Goal: Task Accomplishment & Management: Use online tool/utility

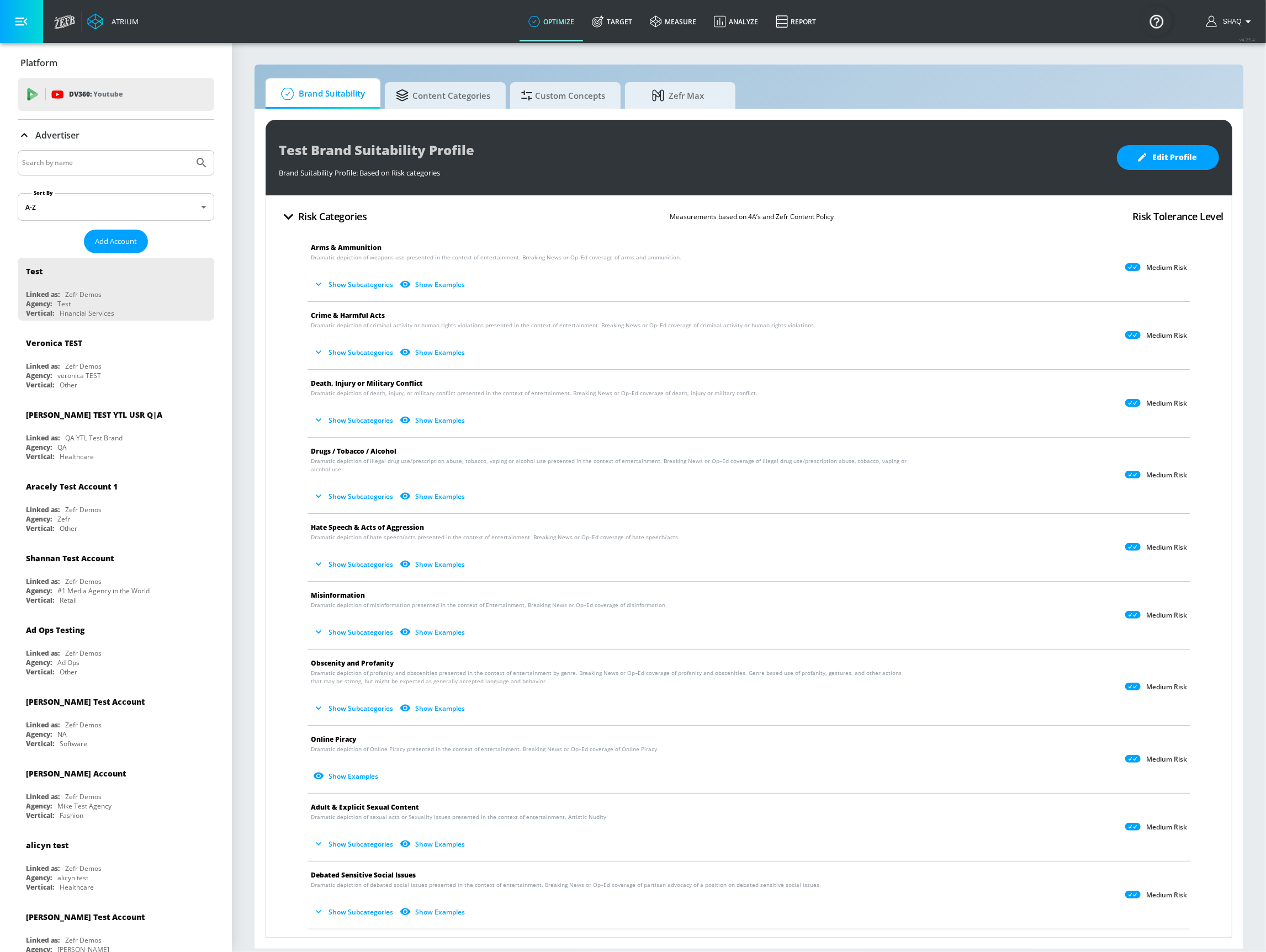
click at [246, 123] on section "Brand Suitability Content Categories Custom Concepts Zefr Max Test Brand Suitab…" at bounding box center [749, 497] width 1034 height 910
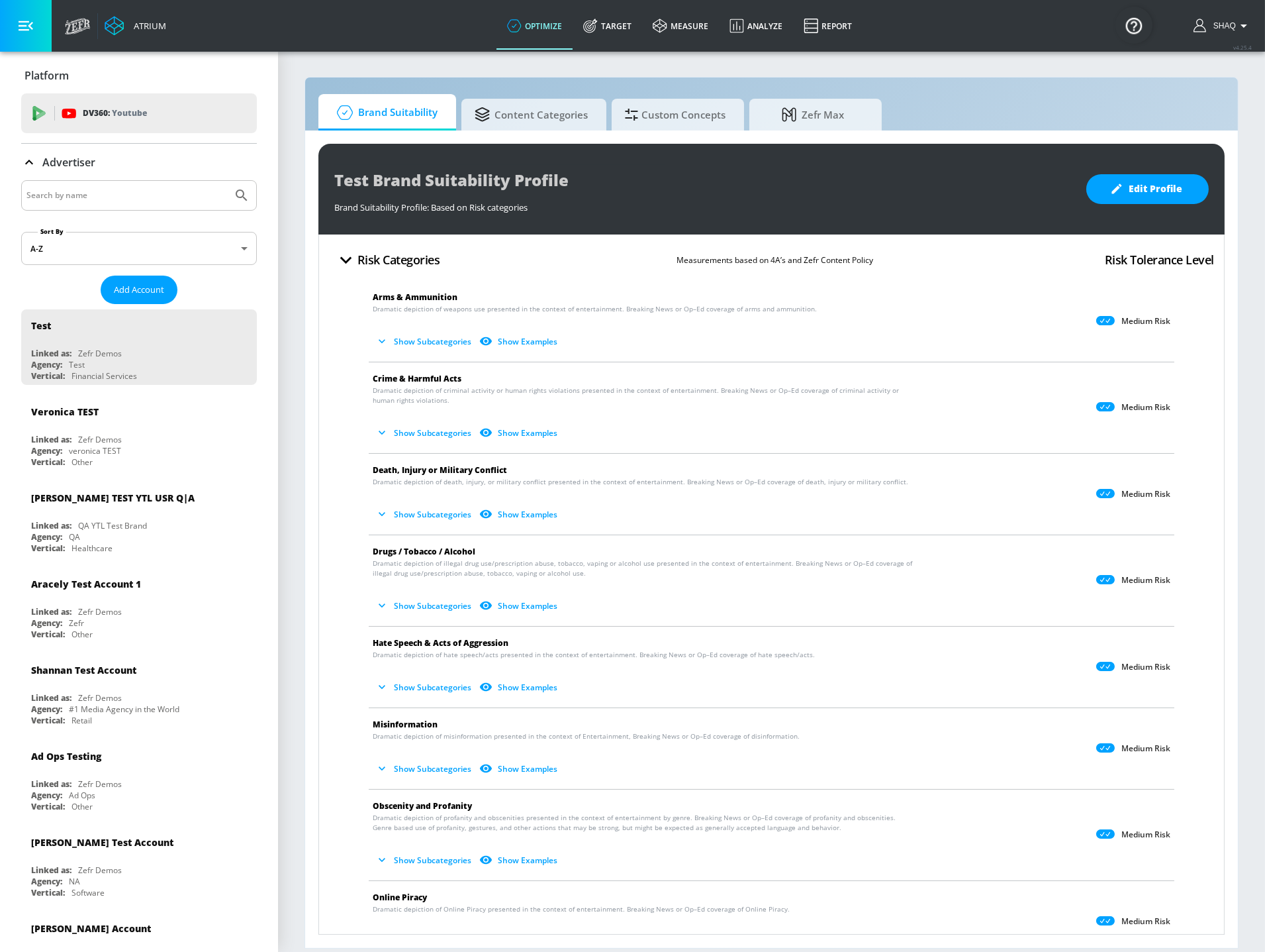
click at [162, 196] on input "Search by name" at bounding box center [127, 195] width 201 height 17
type input "taco bell"
click at [227, 181] on button "Submit Search" at bounding box center [242, 195] width 29 height 29
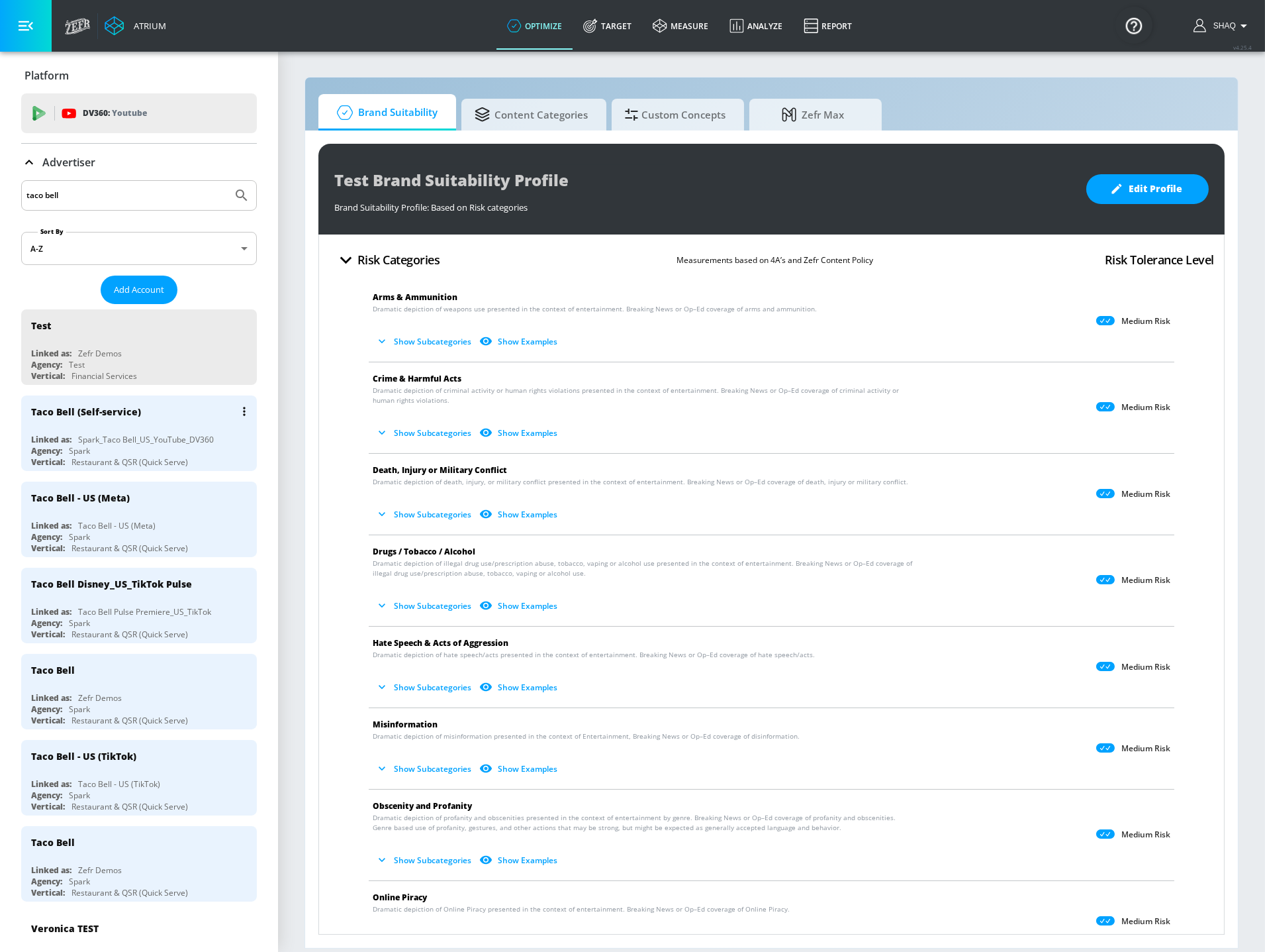
click at [135, 439] on div "Spark_Taco Bell_US_YouTube_DV360" at bounding box center [145, 439] width 136 height 12
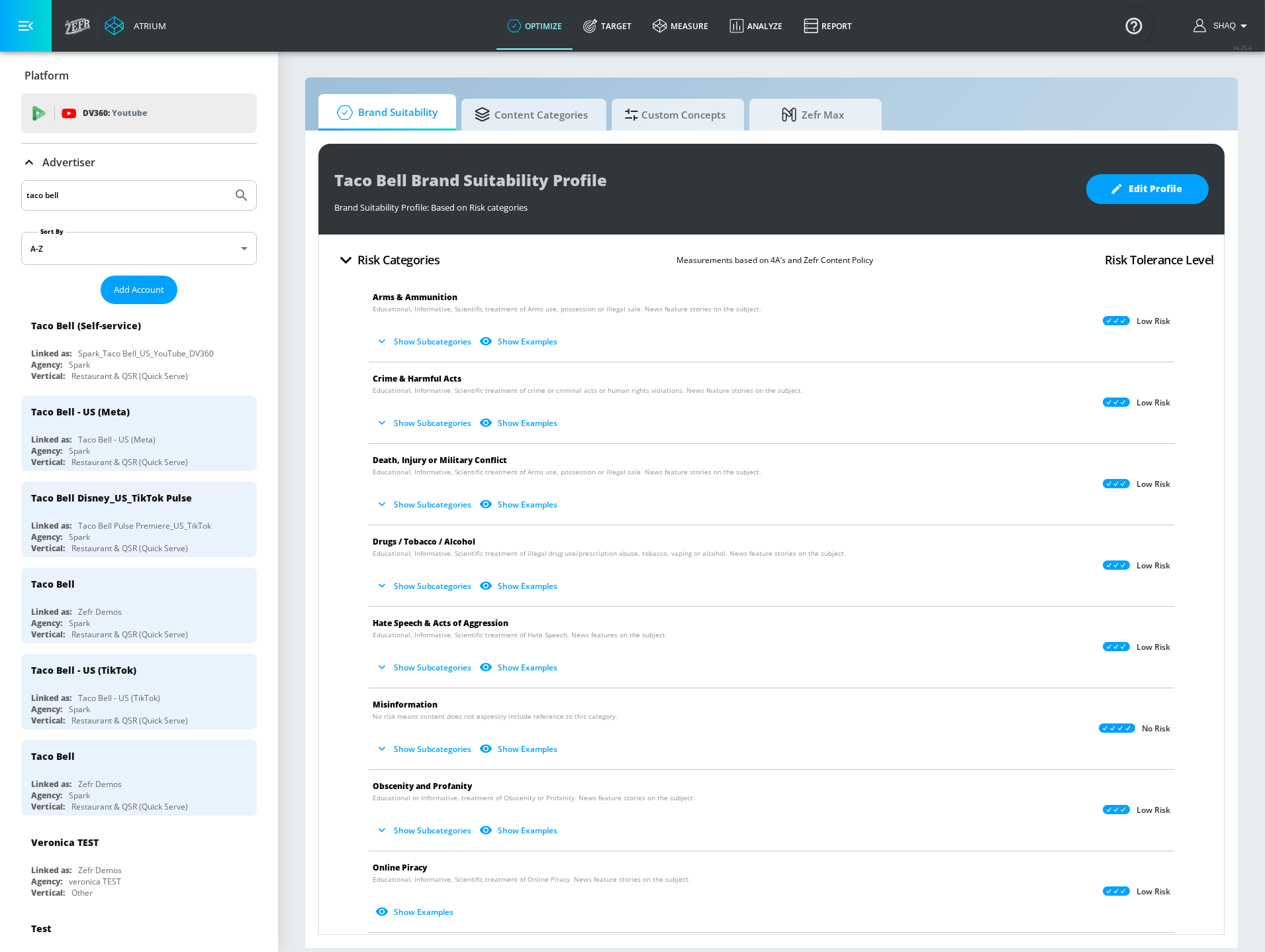
scroll to position [505, 0]
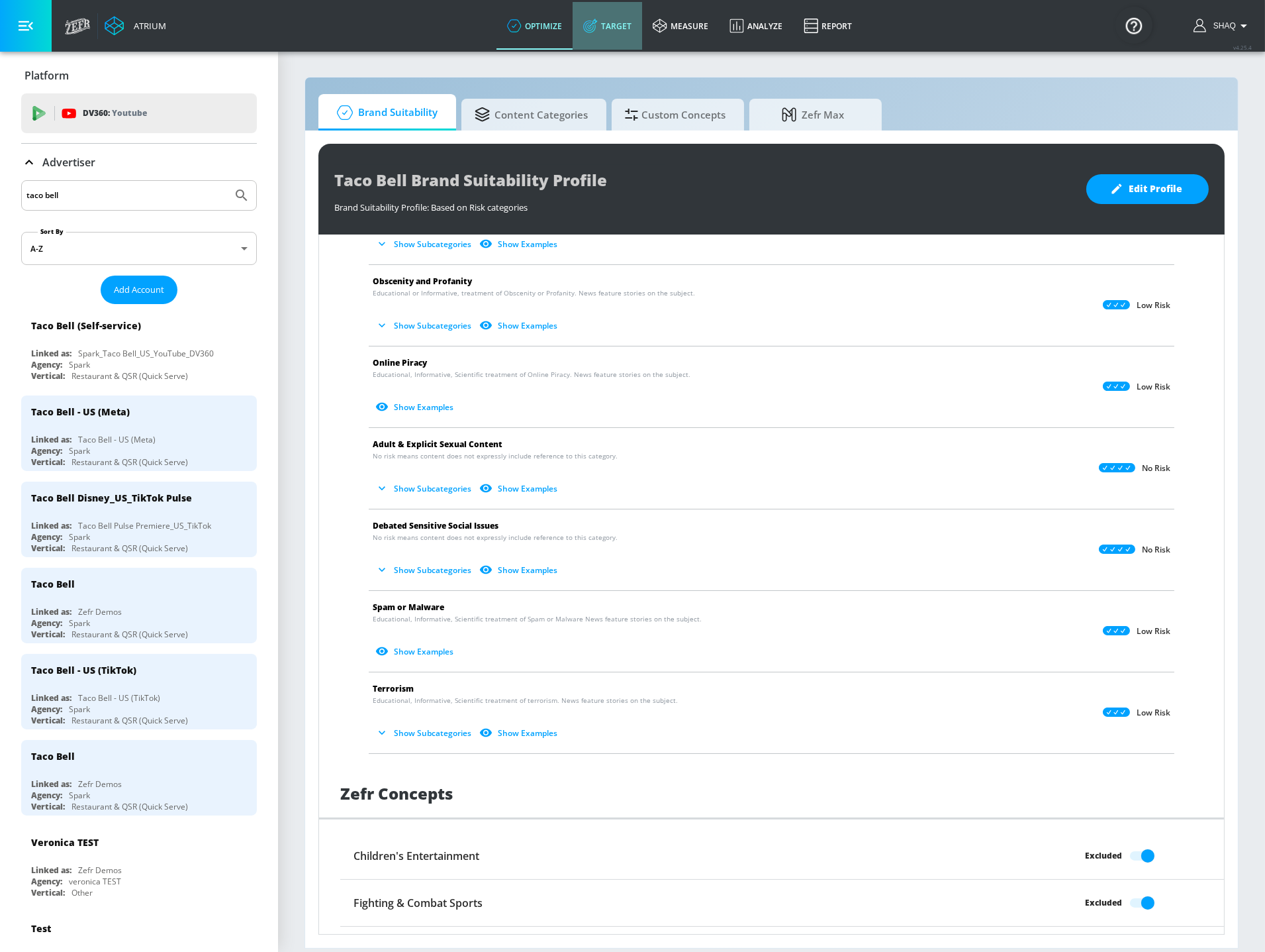
click at [612, 35] on link "Target" at bounding box center [607, 26] width 70 height 47
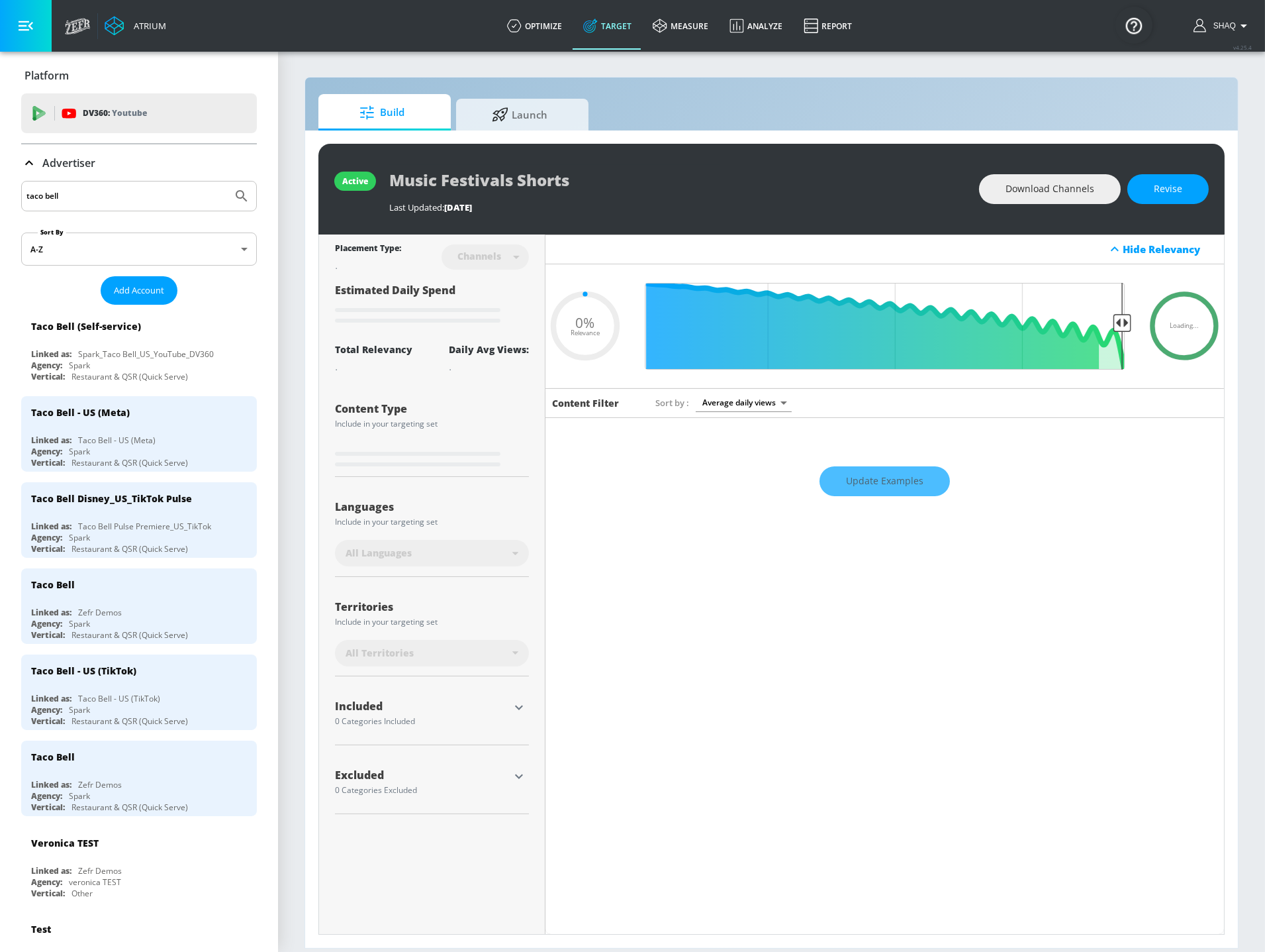
type input "0.66"
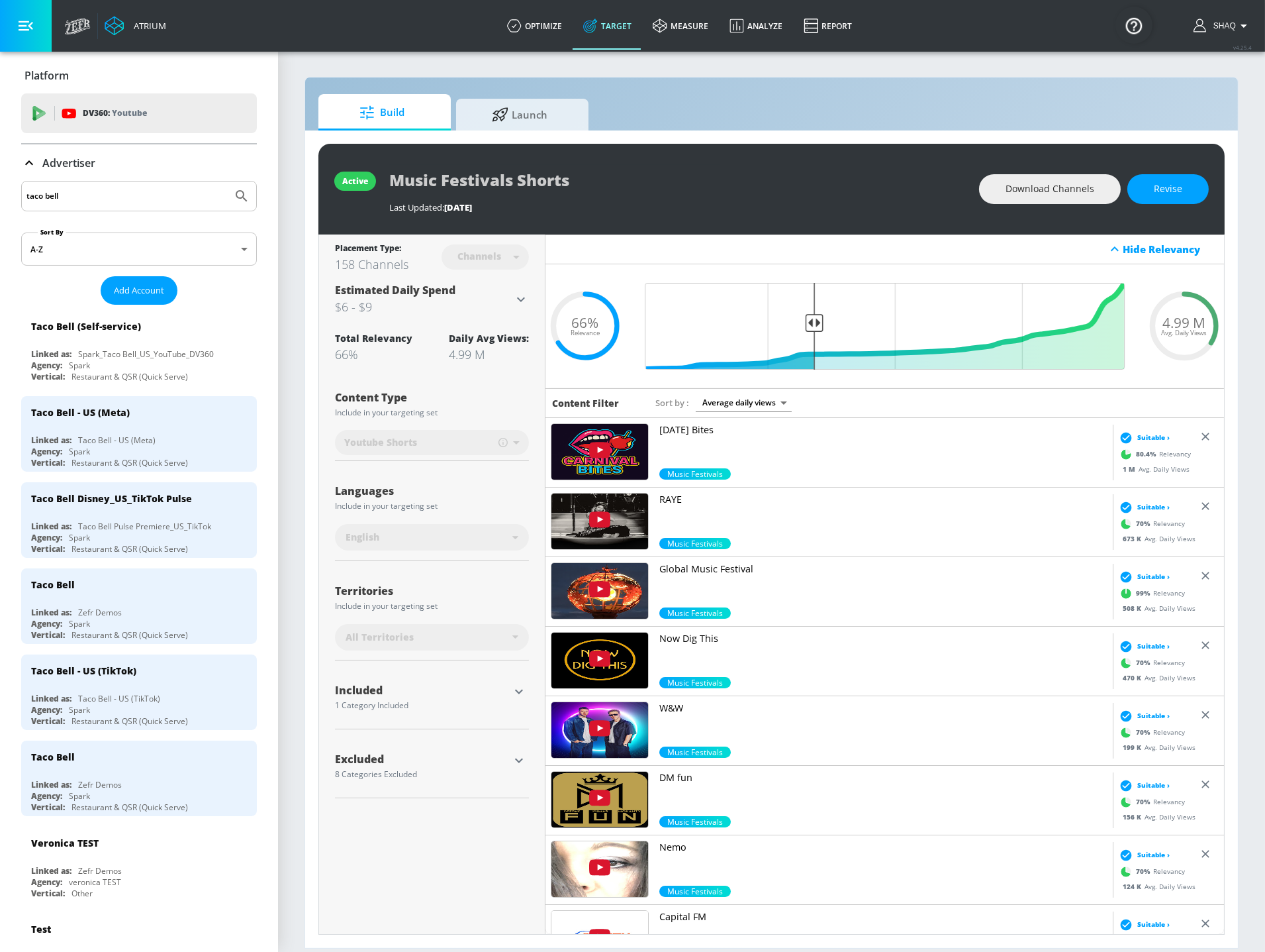
click at [62, 161] on p "Advertiser" at bounding box center [69, 163] width 53 height 15
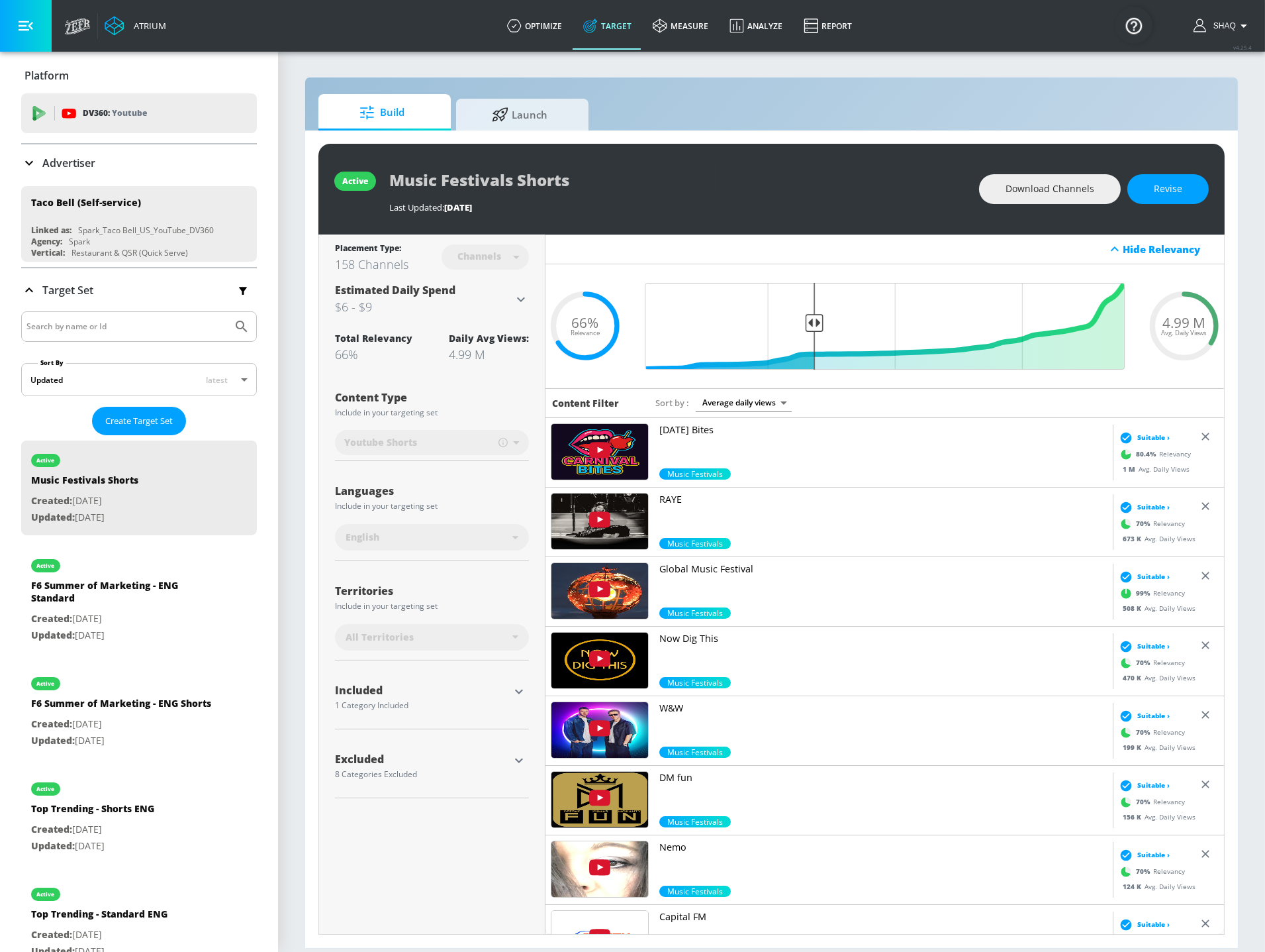
click at [43, 158] on p "Advertiser" at bounding box center [69, 163] width 53 height 15
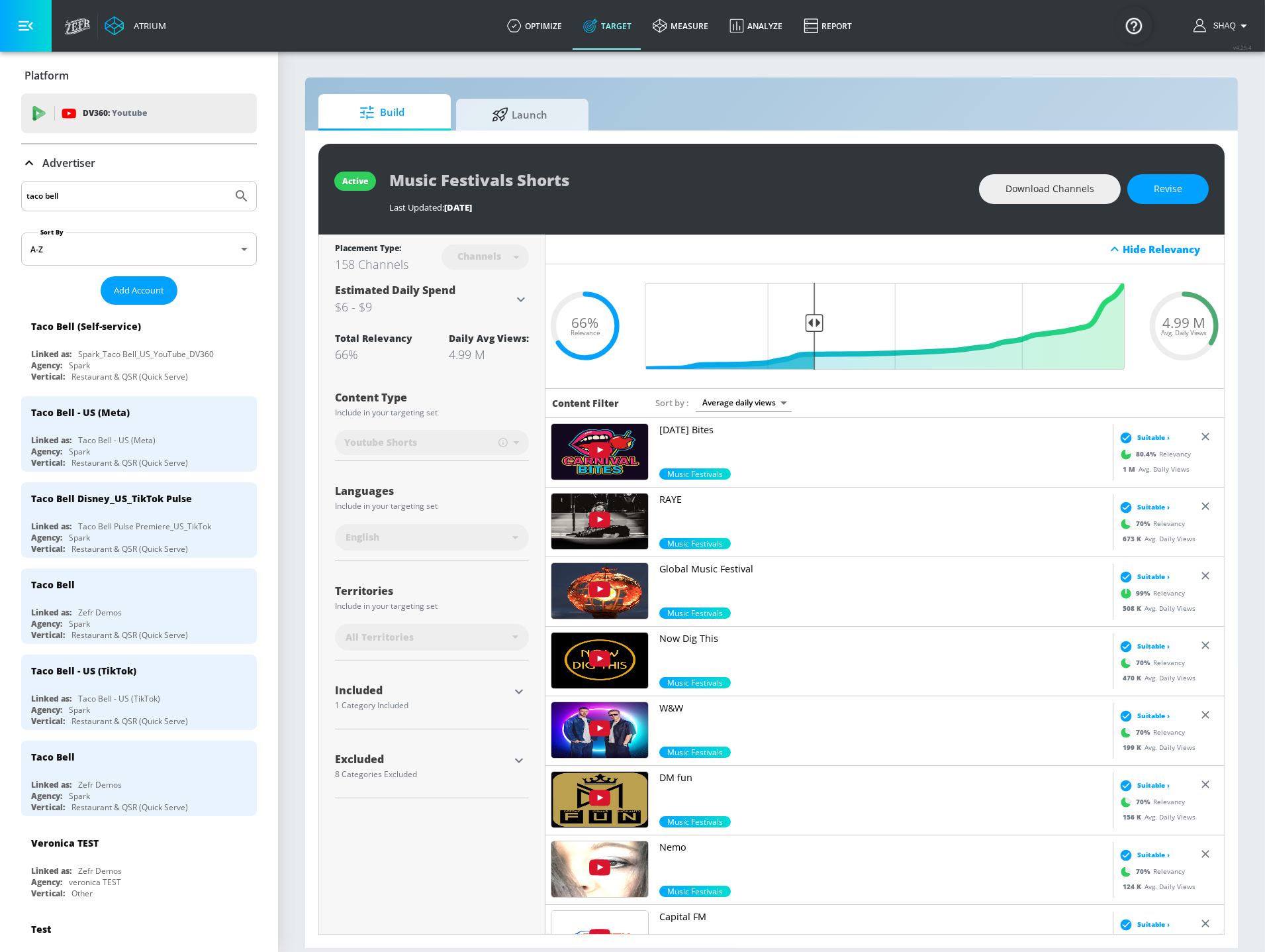
click at [43, 156] on p "Advertiser" at bounding box center [69, 163] width 53 height 15
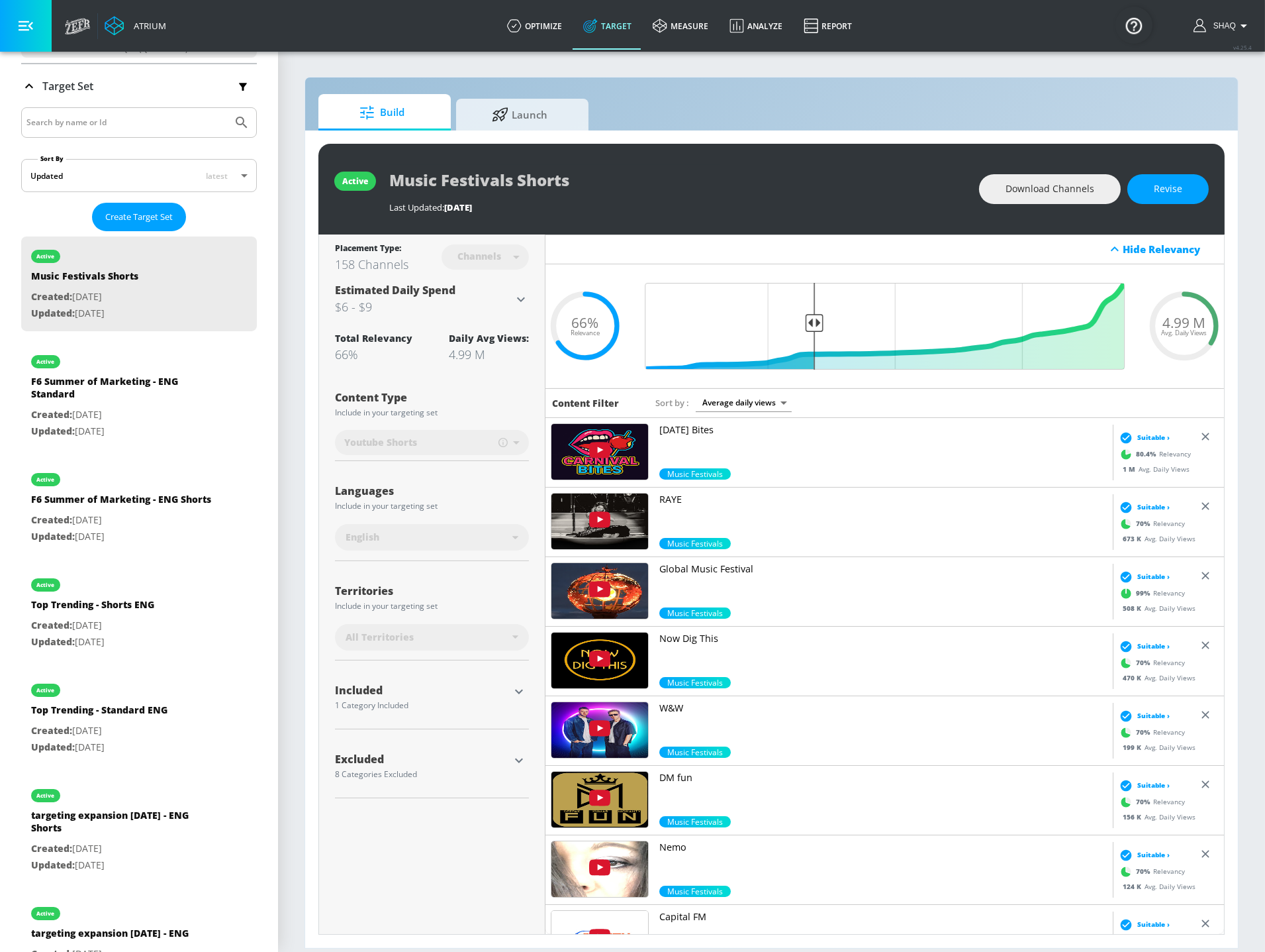
scroll to position [303, 0]
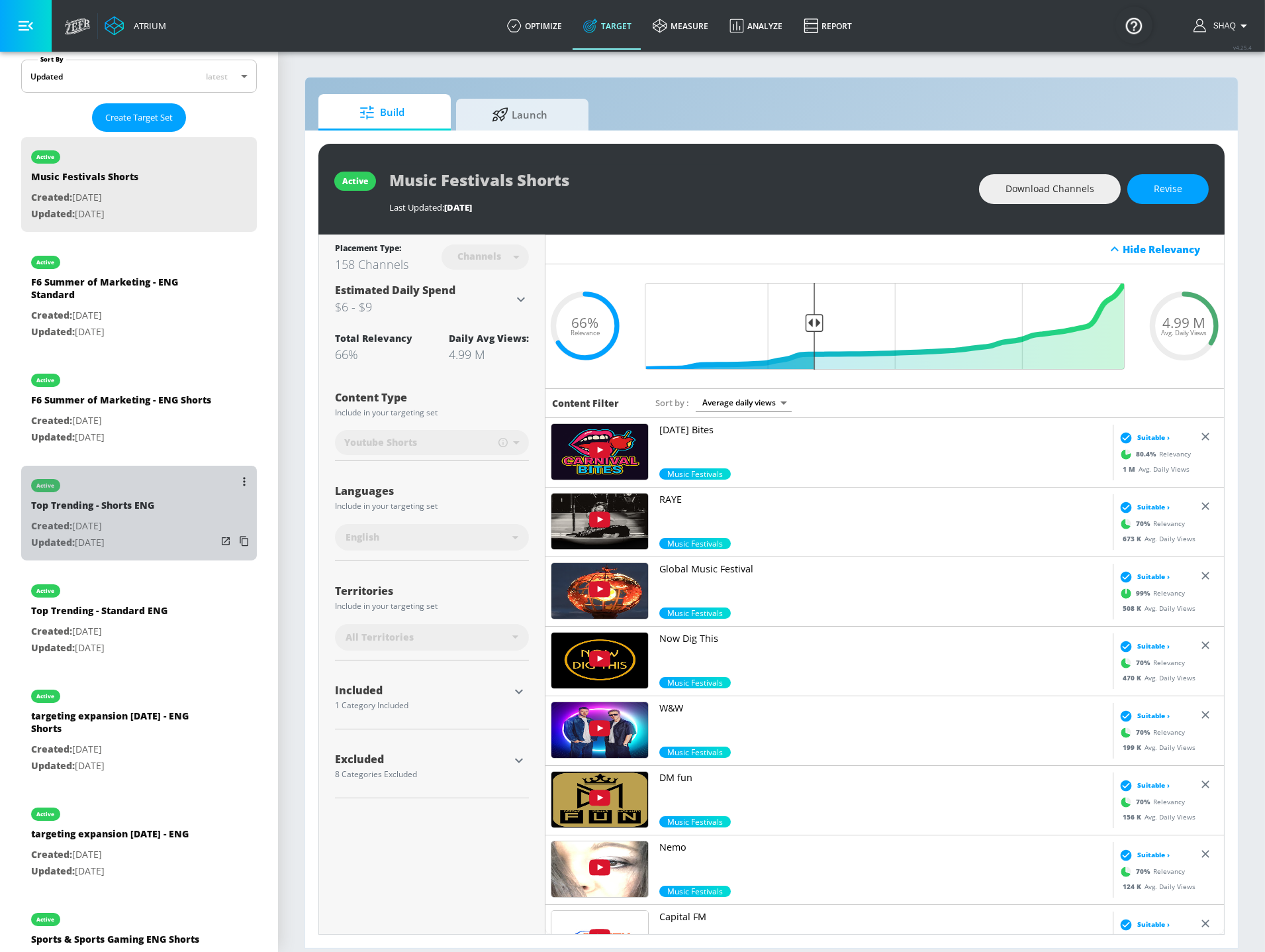
click at [108, 516] on div "Top Trending - Shorts ENG" at bounding box center [93, 508] width 123 height 19
type input "Top Trending - Shorts ENG"
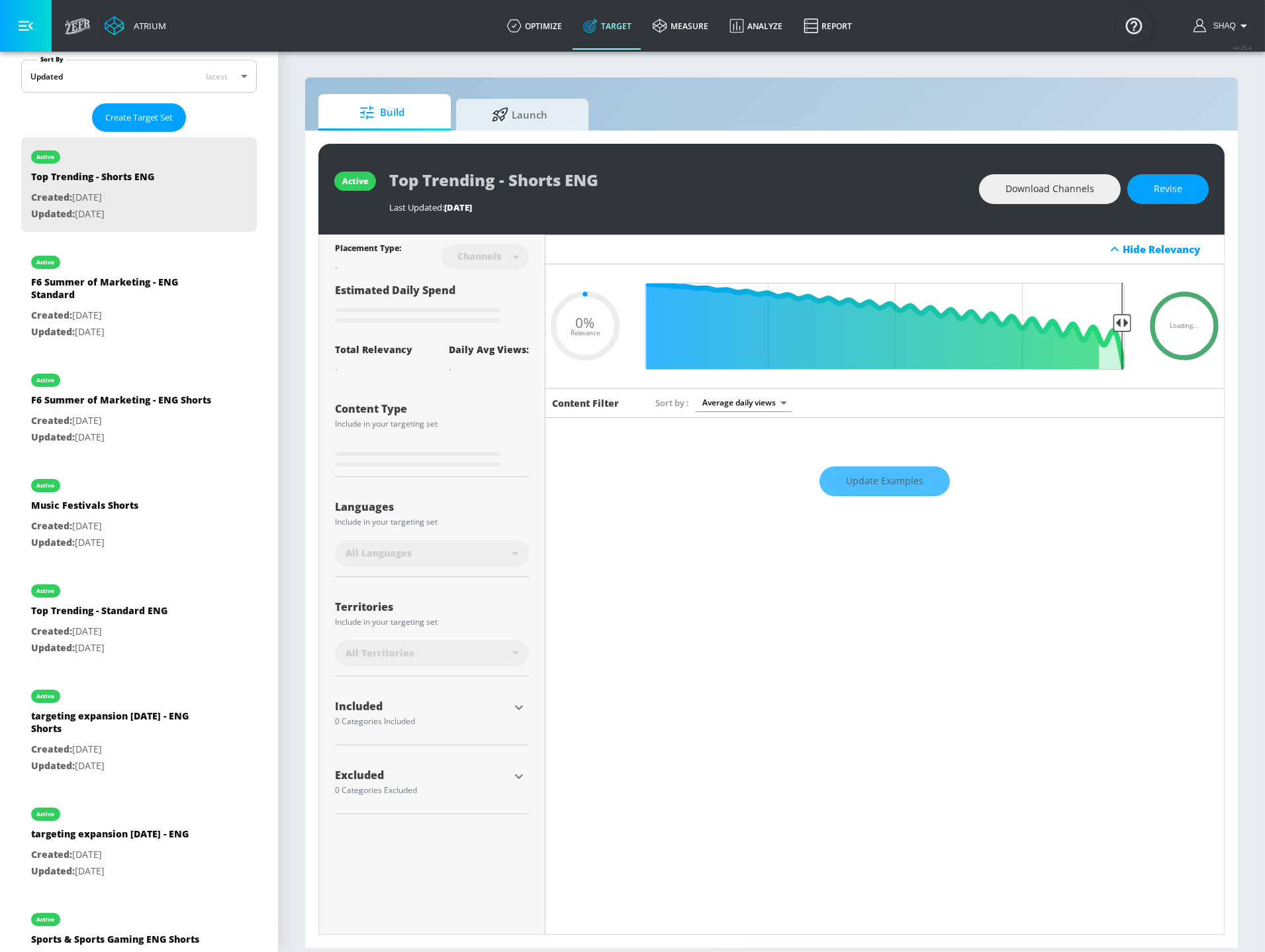
type input "0.55"
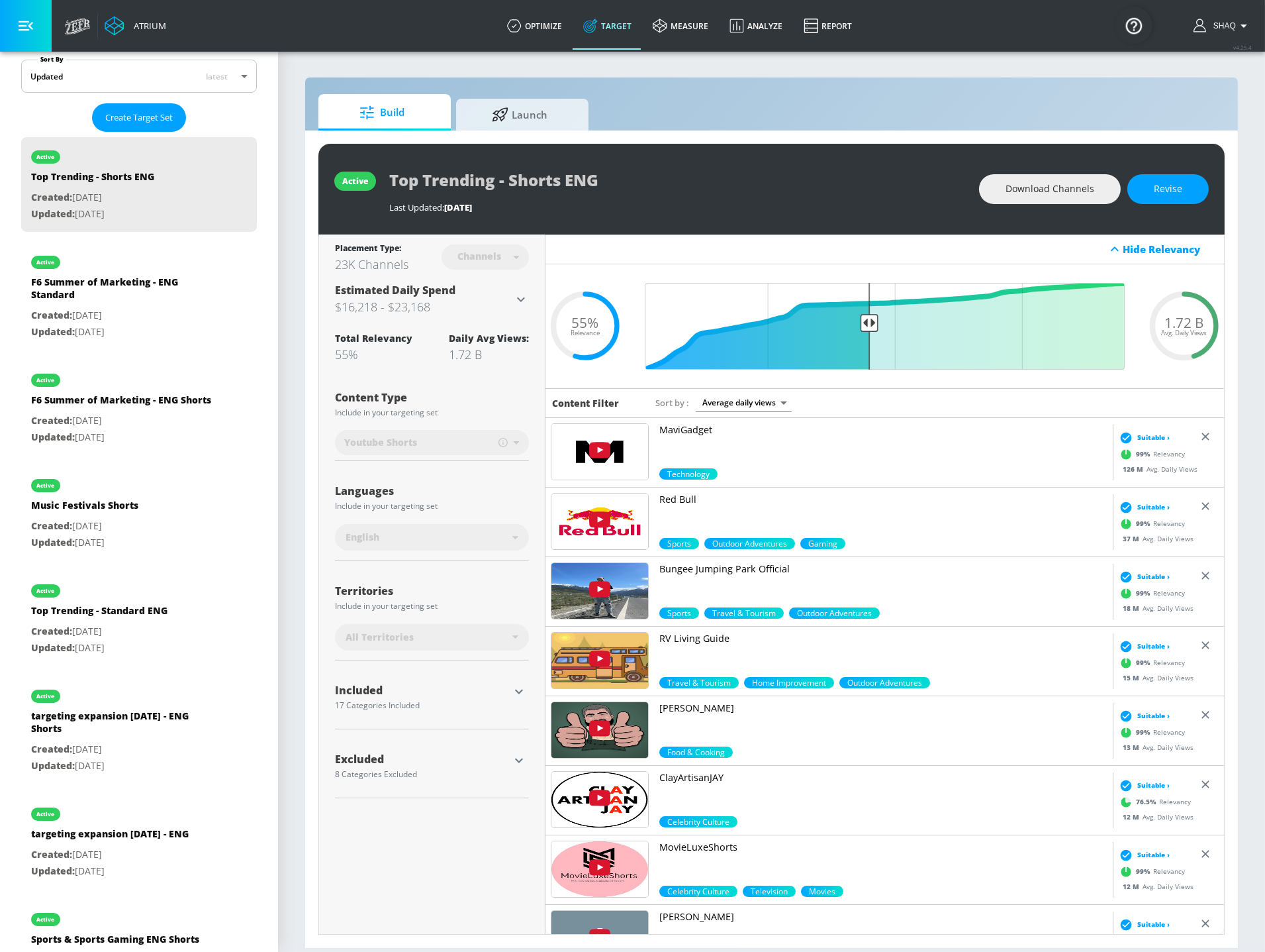
drag, startPoint x: 478, startPoint y: 692, endPoint x: 548, endPoint y: 701, distance: 70.6
click at [478, 692] on div "Included" at bounding box center [421, 690] width 174 height 11
click at [516, 690] on icon "button" at bounding box center [520, 692] width 8 height 5
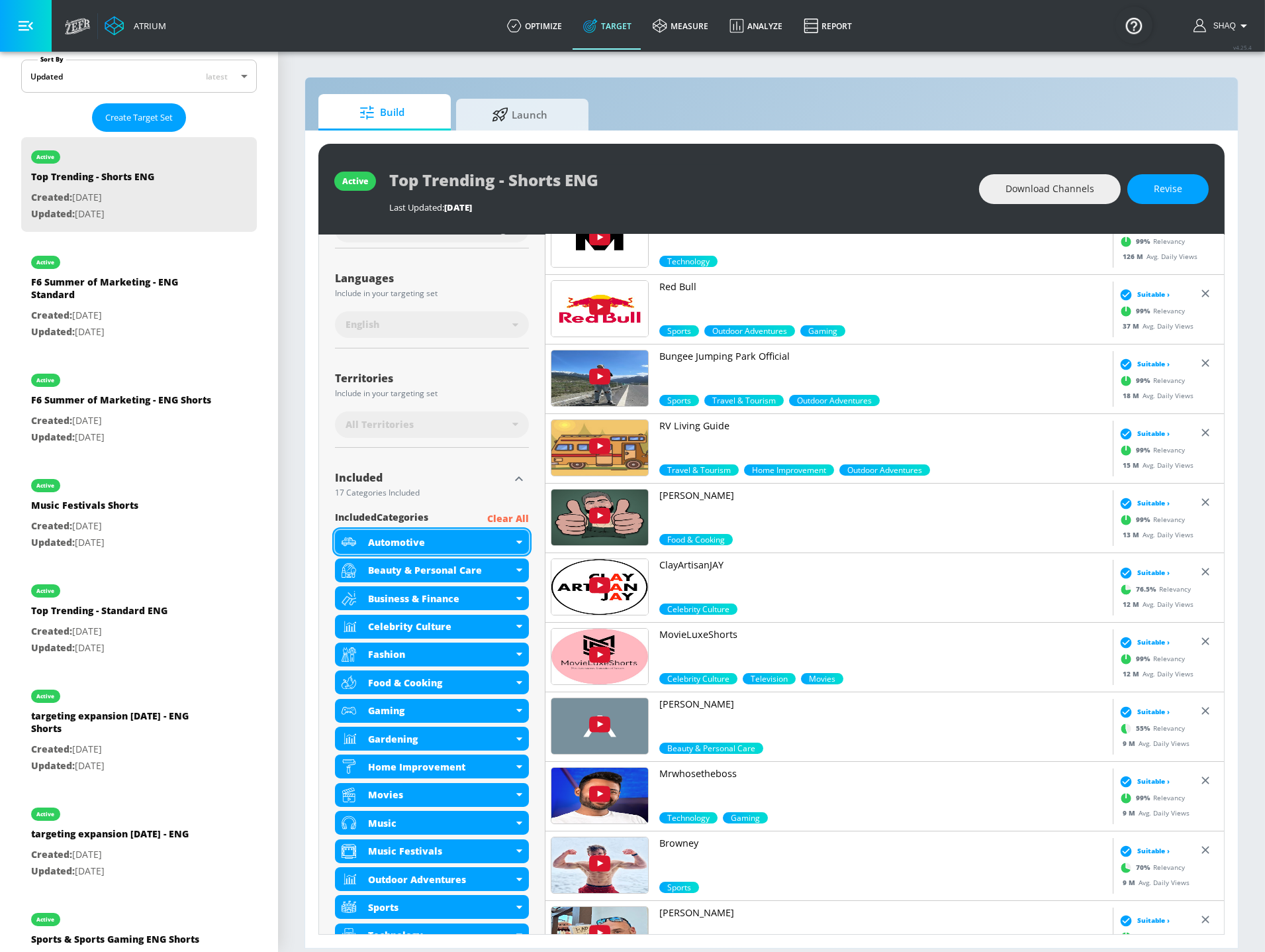
scroll to position [400, 0]
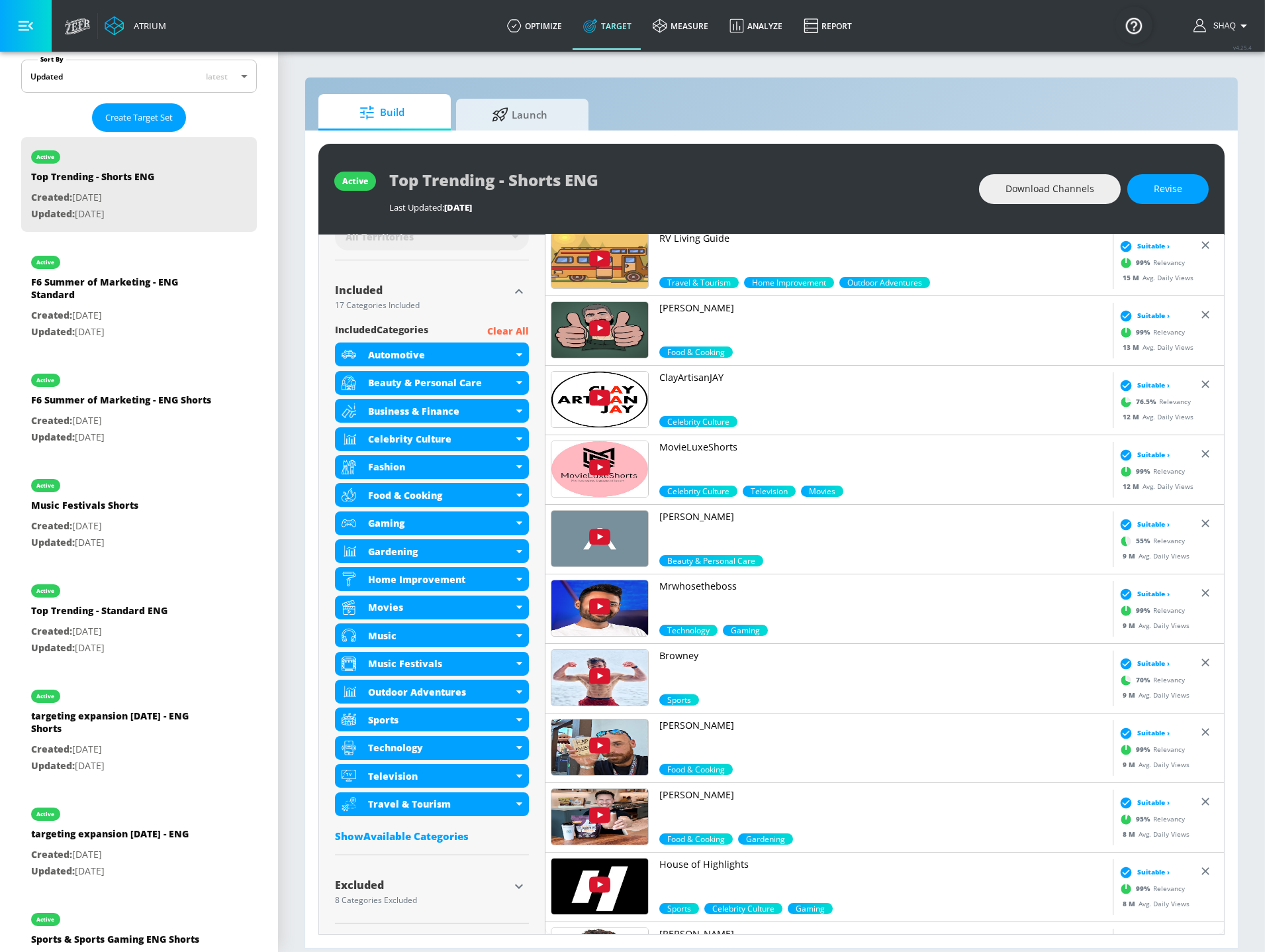
click at [517, 886] on icon "button" at bounding box center [520, 886] width 8 height 5
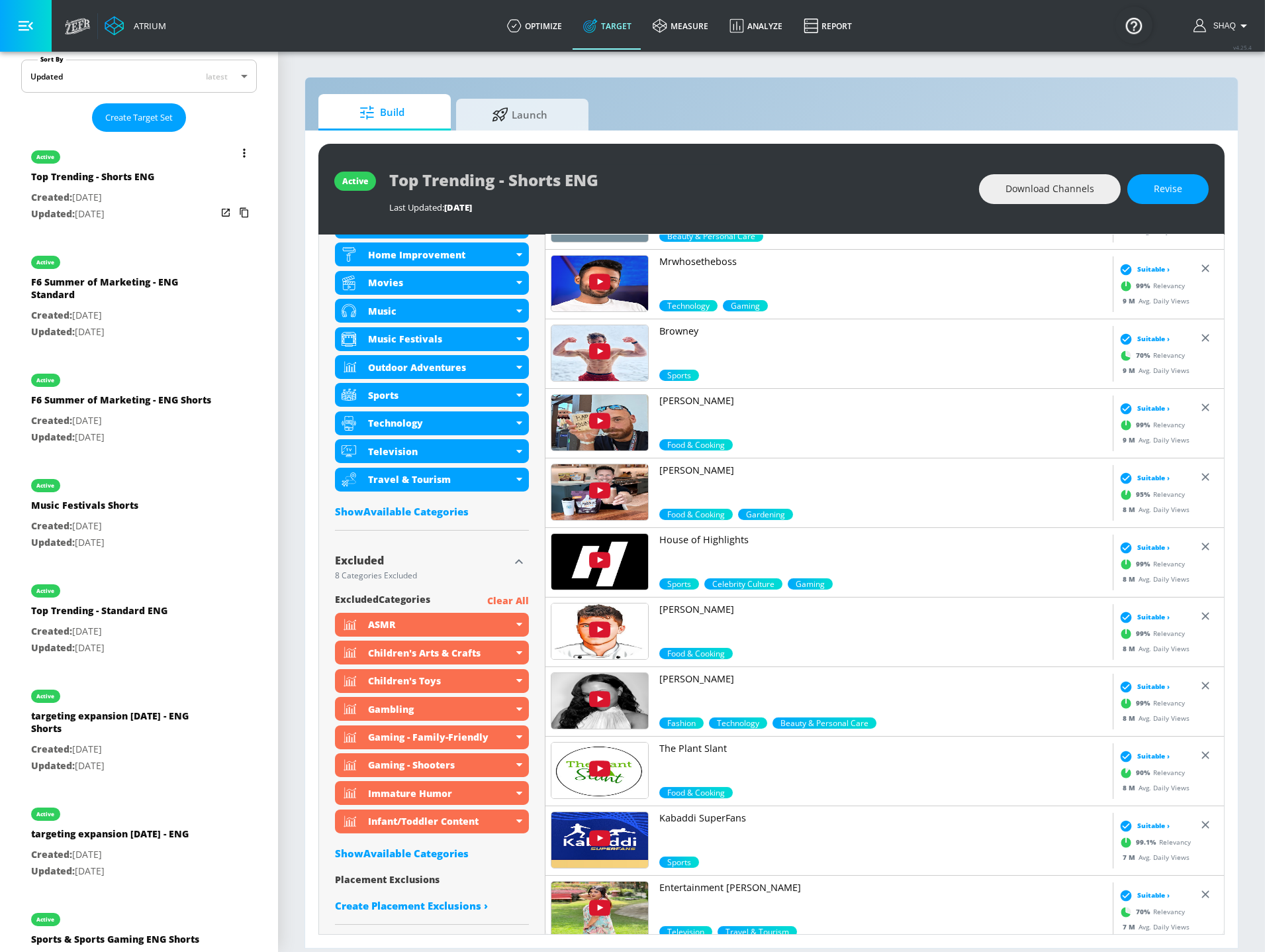
scroll to position [0, 0]
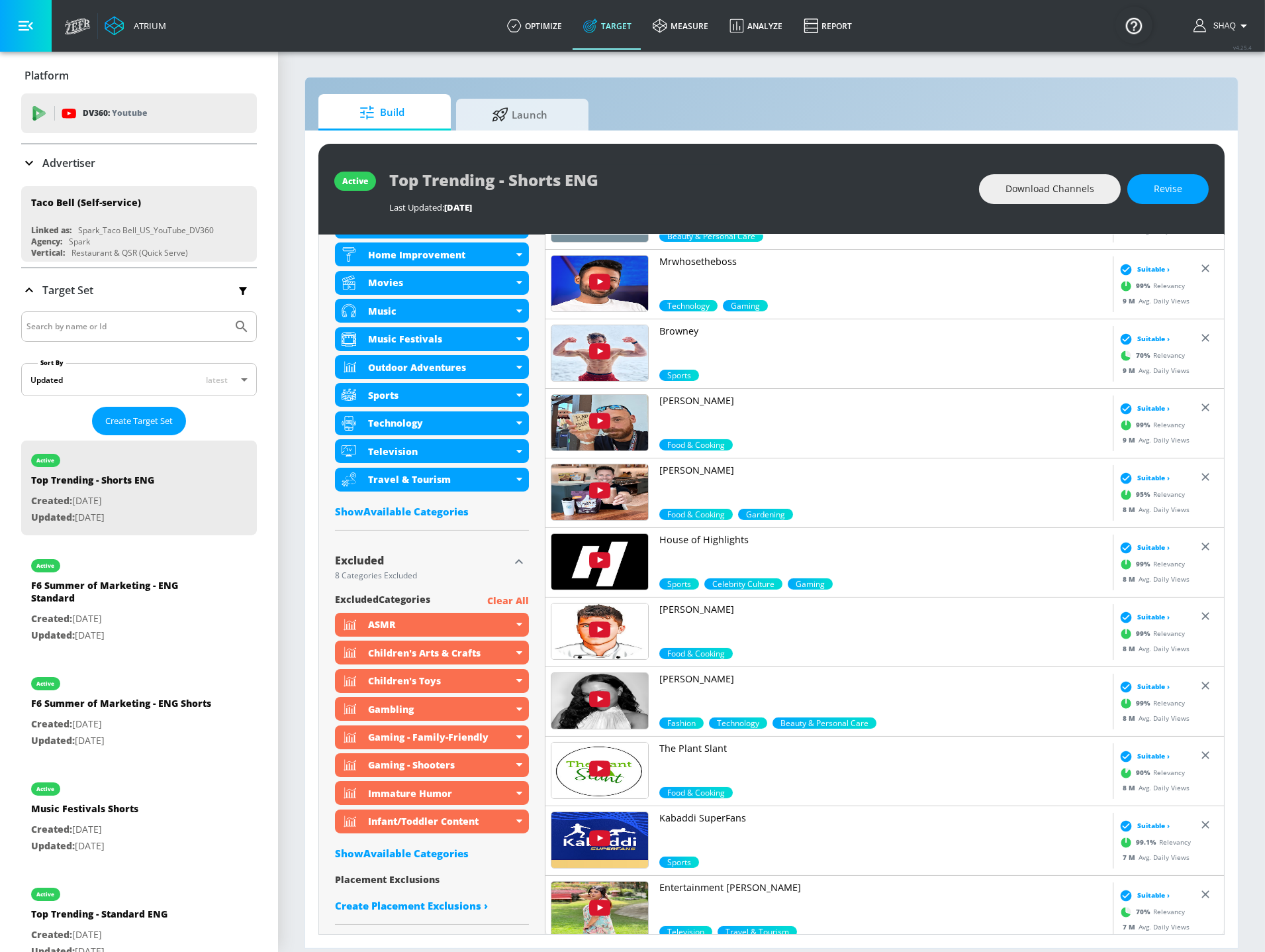
click at [63, 168] on p "Advertiser" at bounding box center [69, 163] width 53 height 15
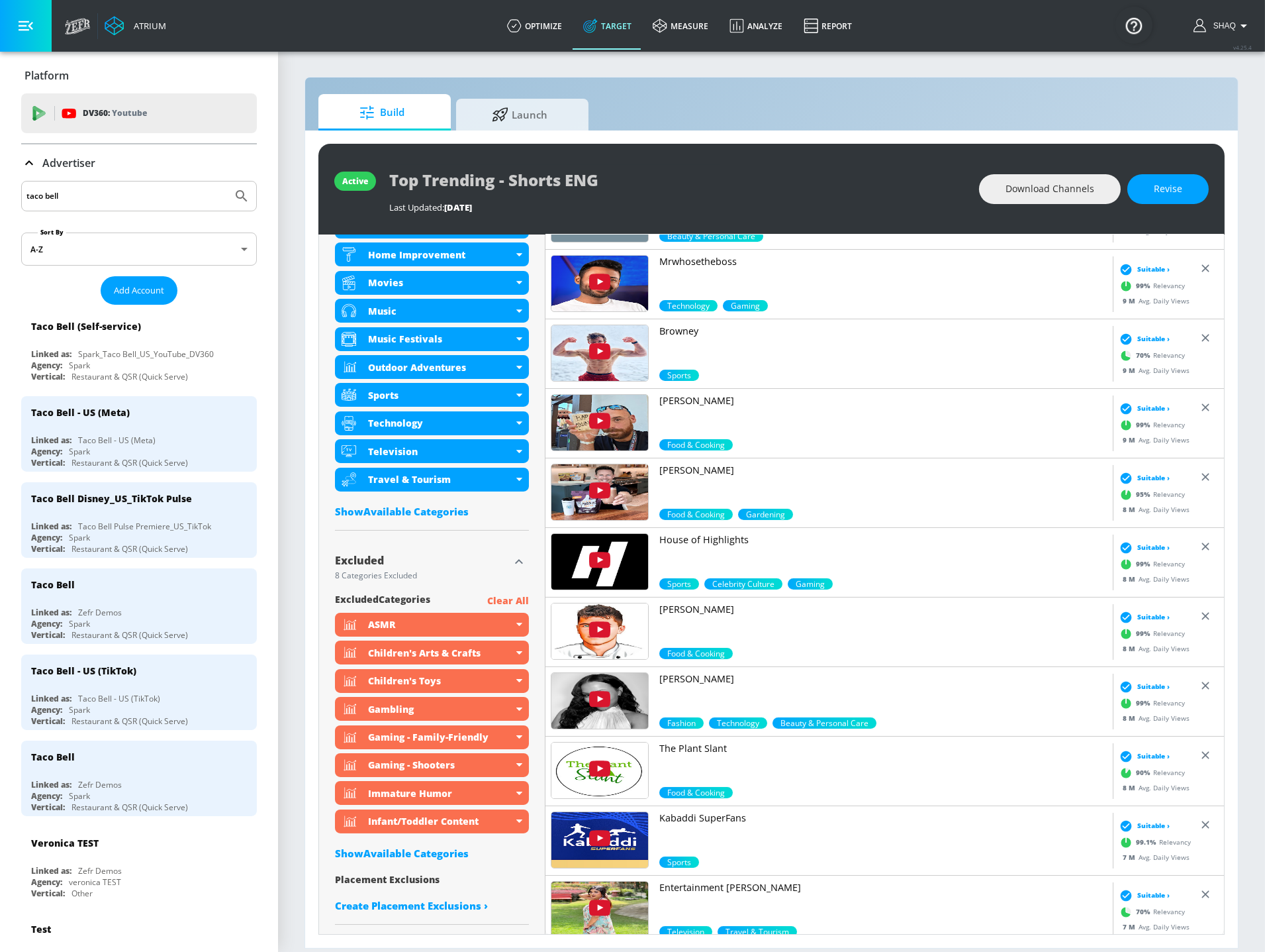
click at [84, 199] on input "taco bell" at bounding box center [127, 196] width 201 height 17
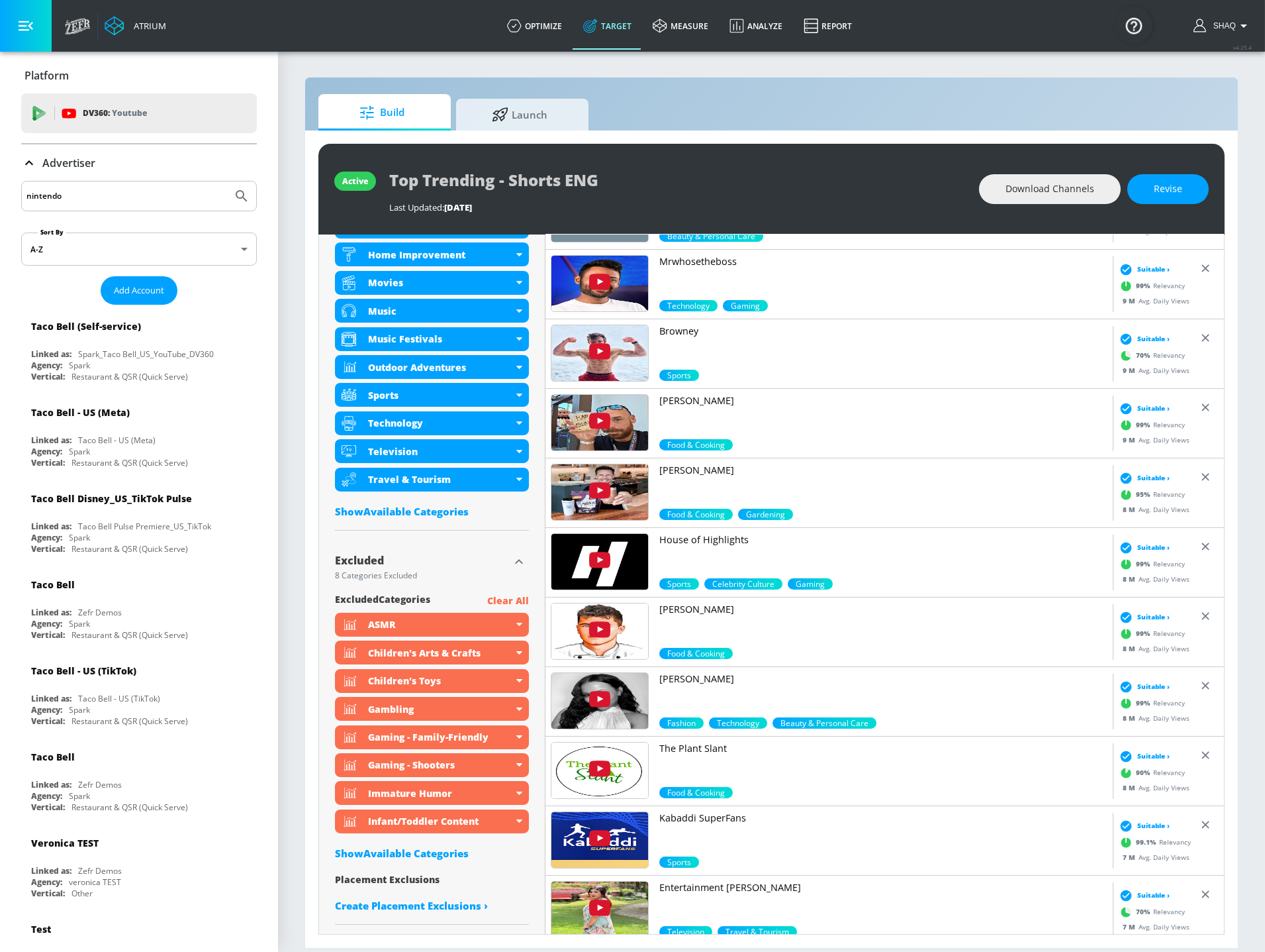
type input "nintendo"
click at [227, 181] on button "Submit Search" at bounding box center [242, 196] width 29 height 29
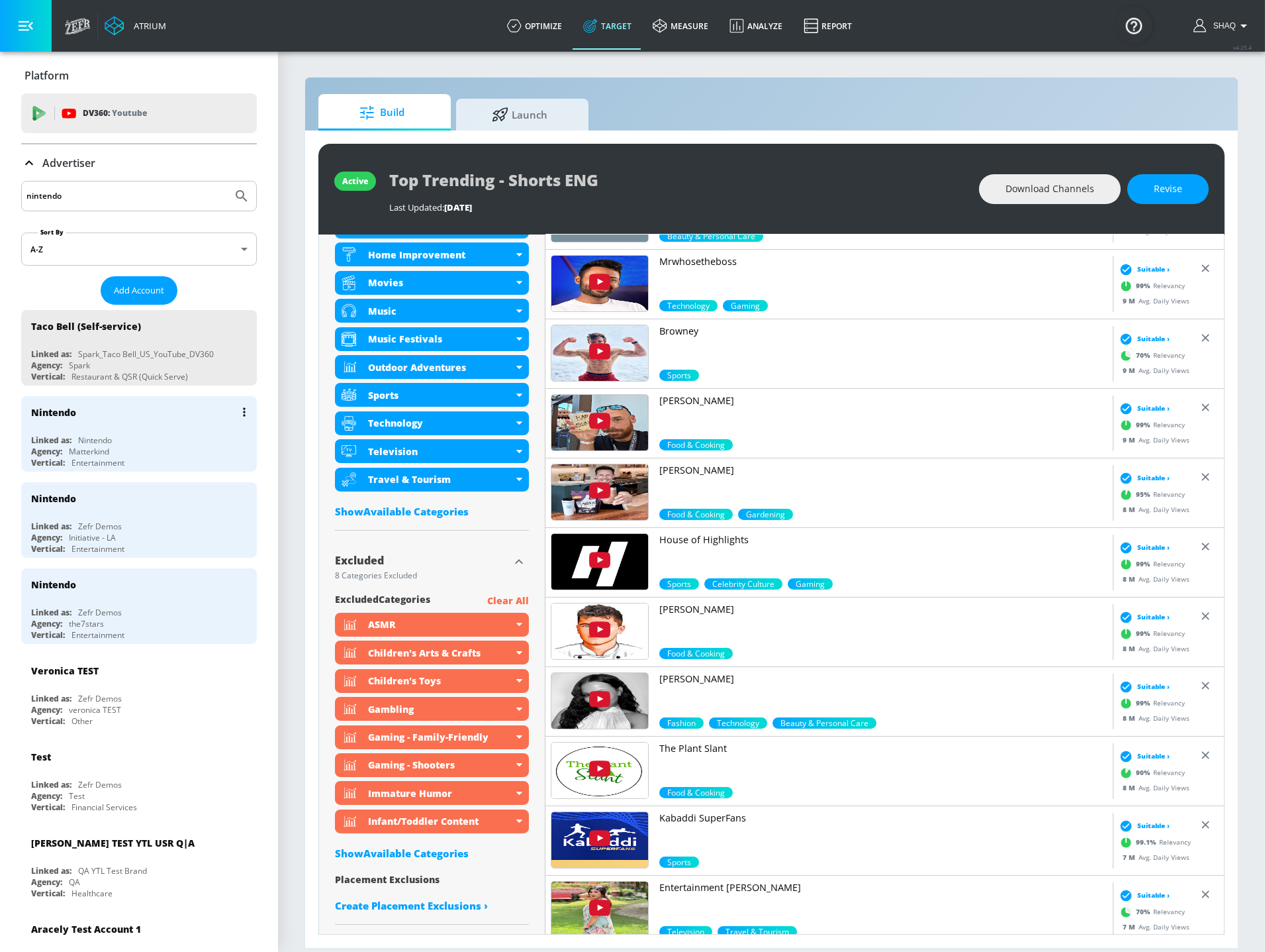
click at [154, 418] on div "Nintendo" at bounding box center [142, 411] width 223 height 32
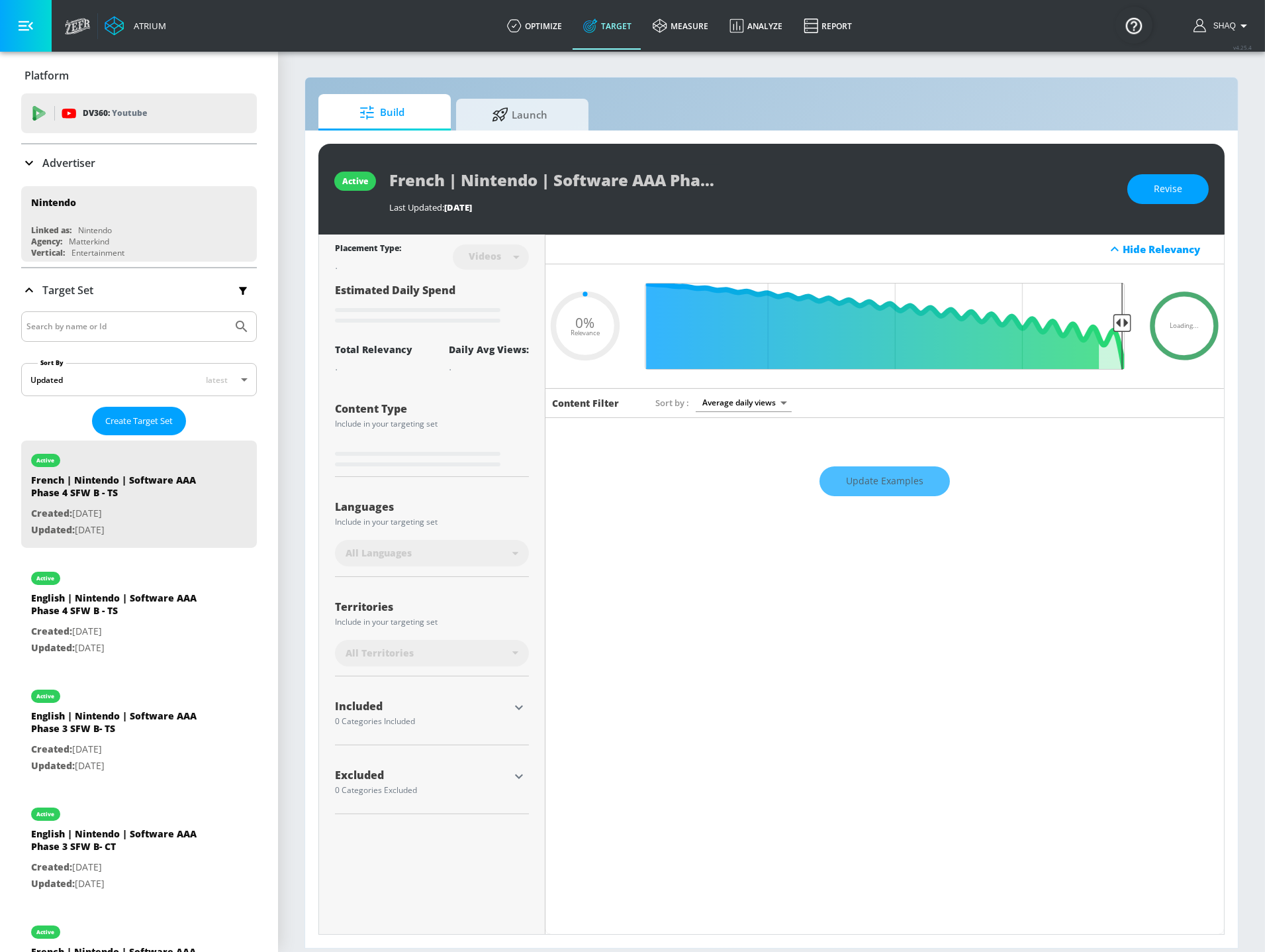
type input "0.05"
click at [551, 114] on span "Launch" at bounding box center [520, 112] width 101 height 32
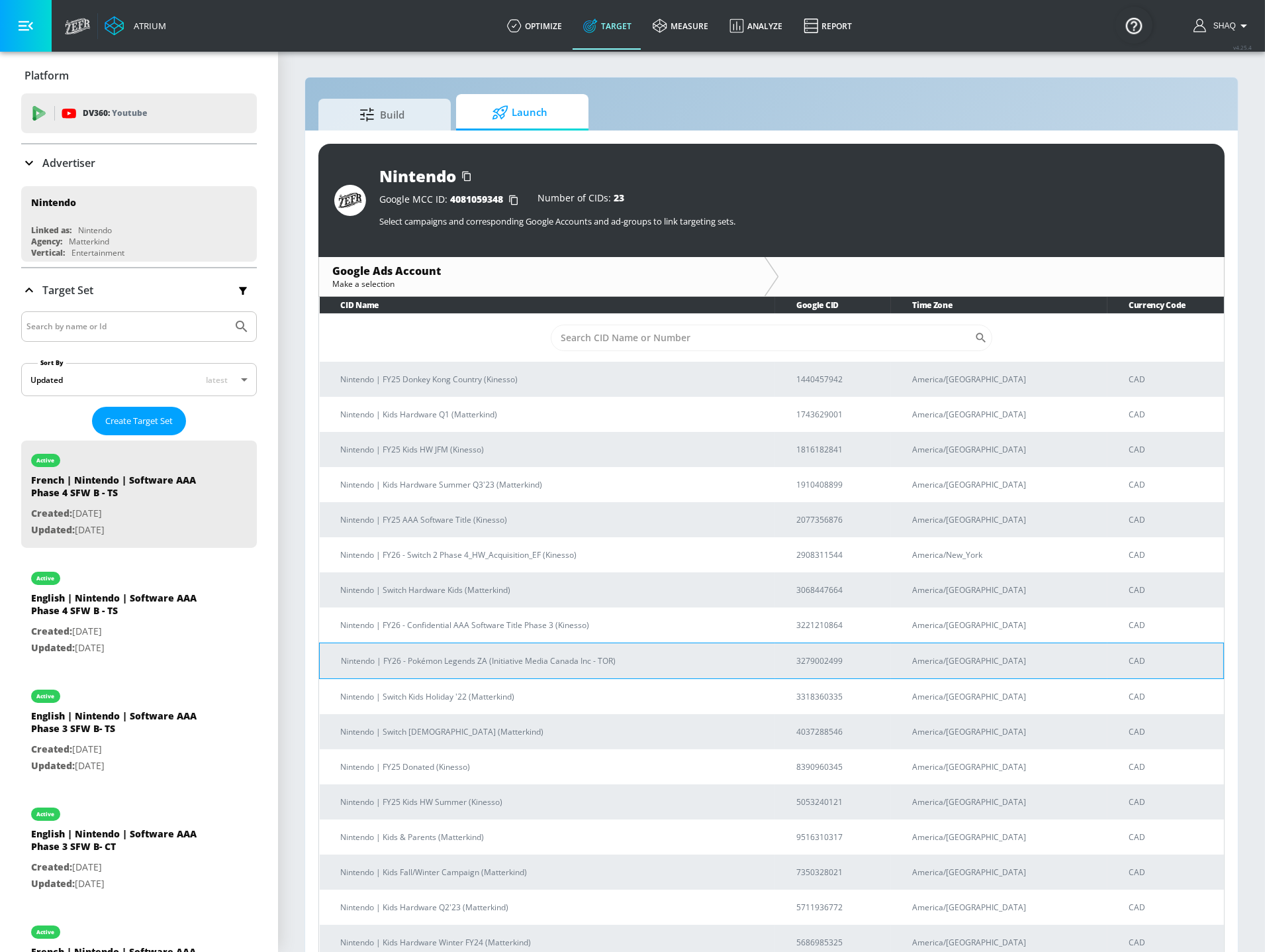
click at [567, 660] on p "Nintendo | FY26 - Pokémon Legends ZA (Initiative Media Canada Inc - TOR)" at bounding box center [553, 660] width 423 height 14
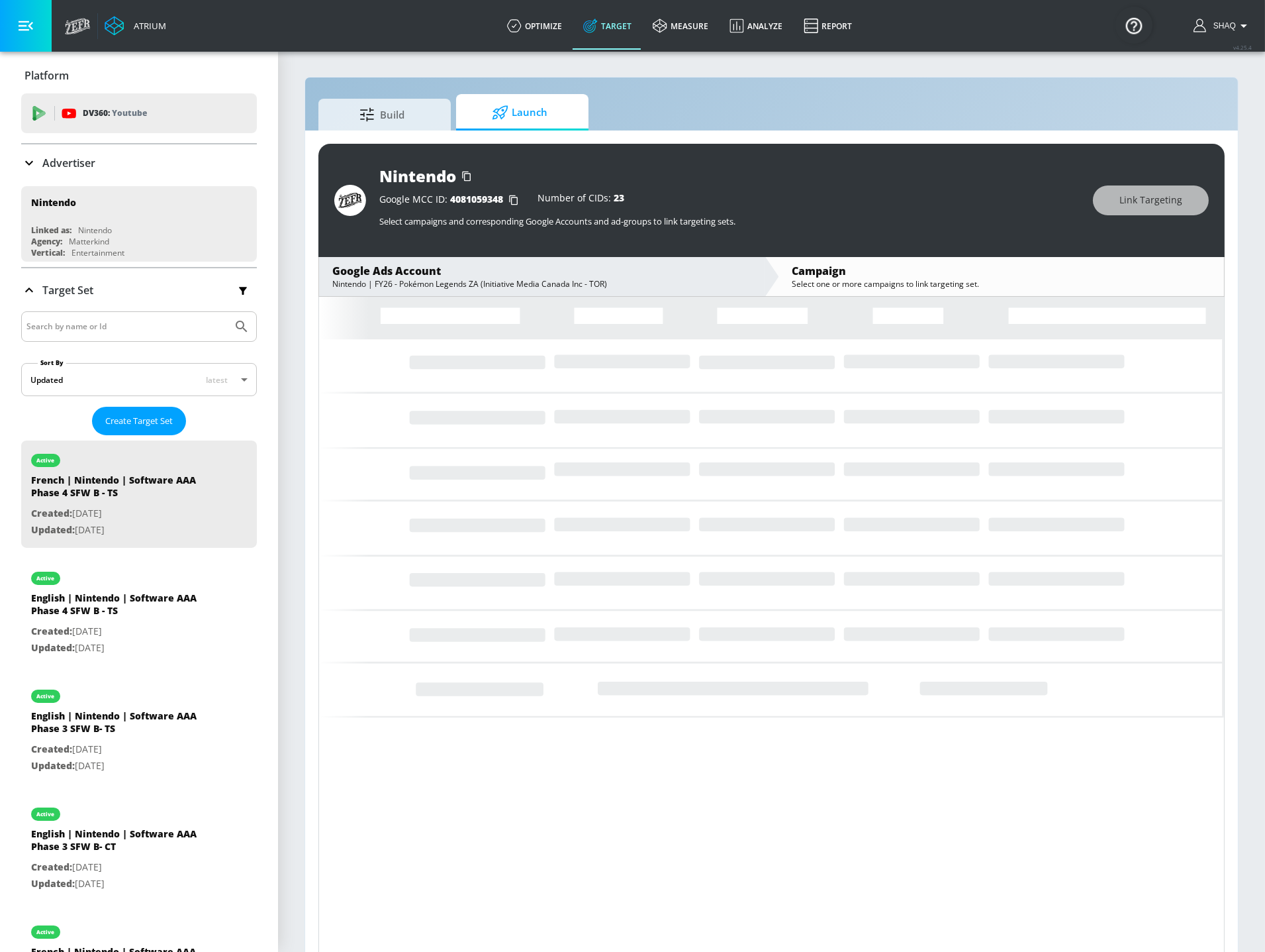
scroll to position [18, 0]
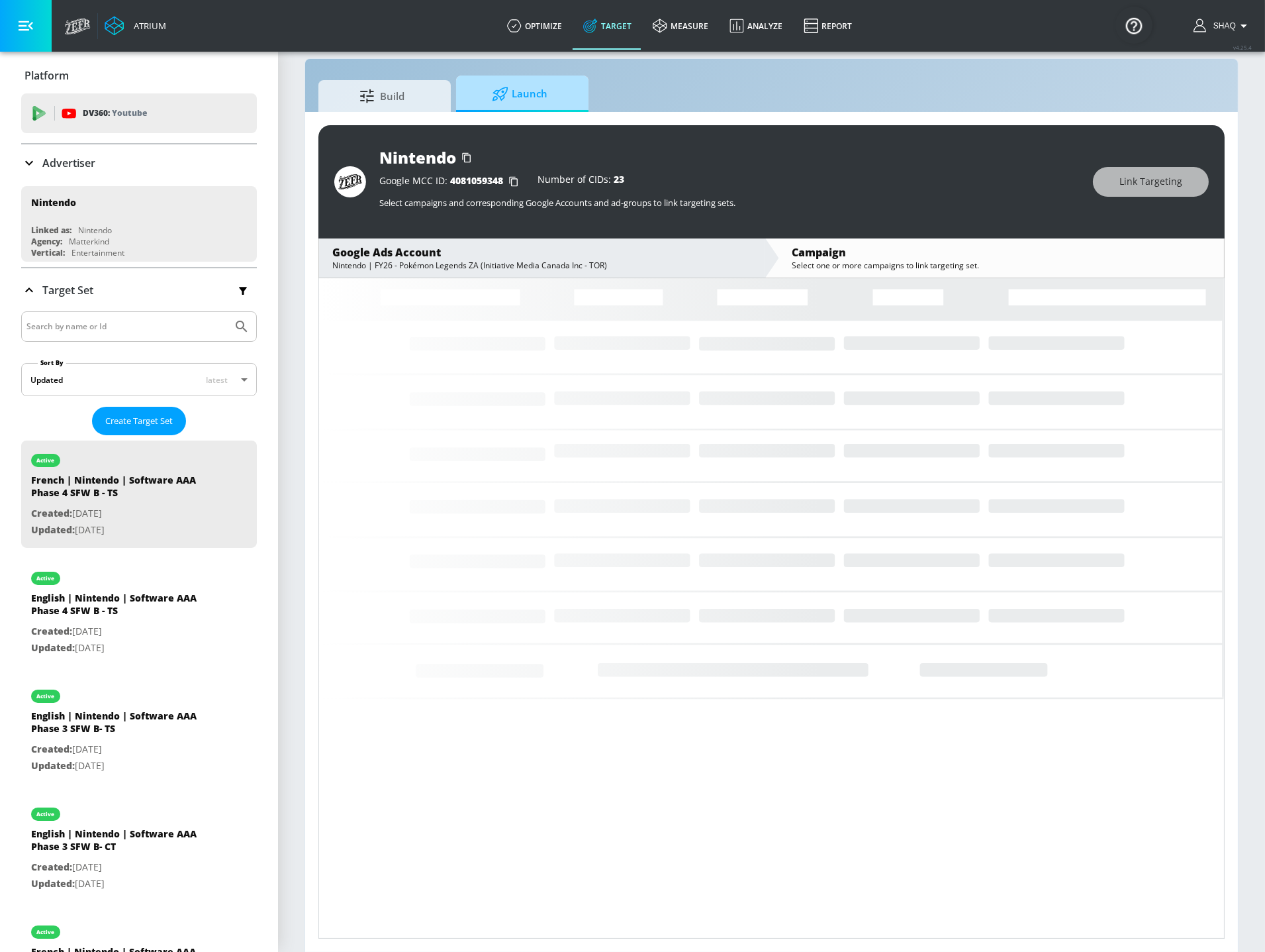
click at [533, 92] on span "Launch" at bounding box center [520, 93] width 101 height 32
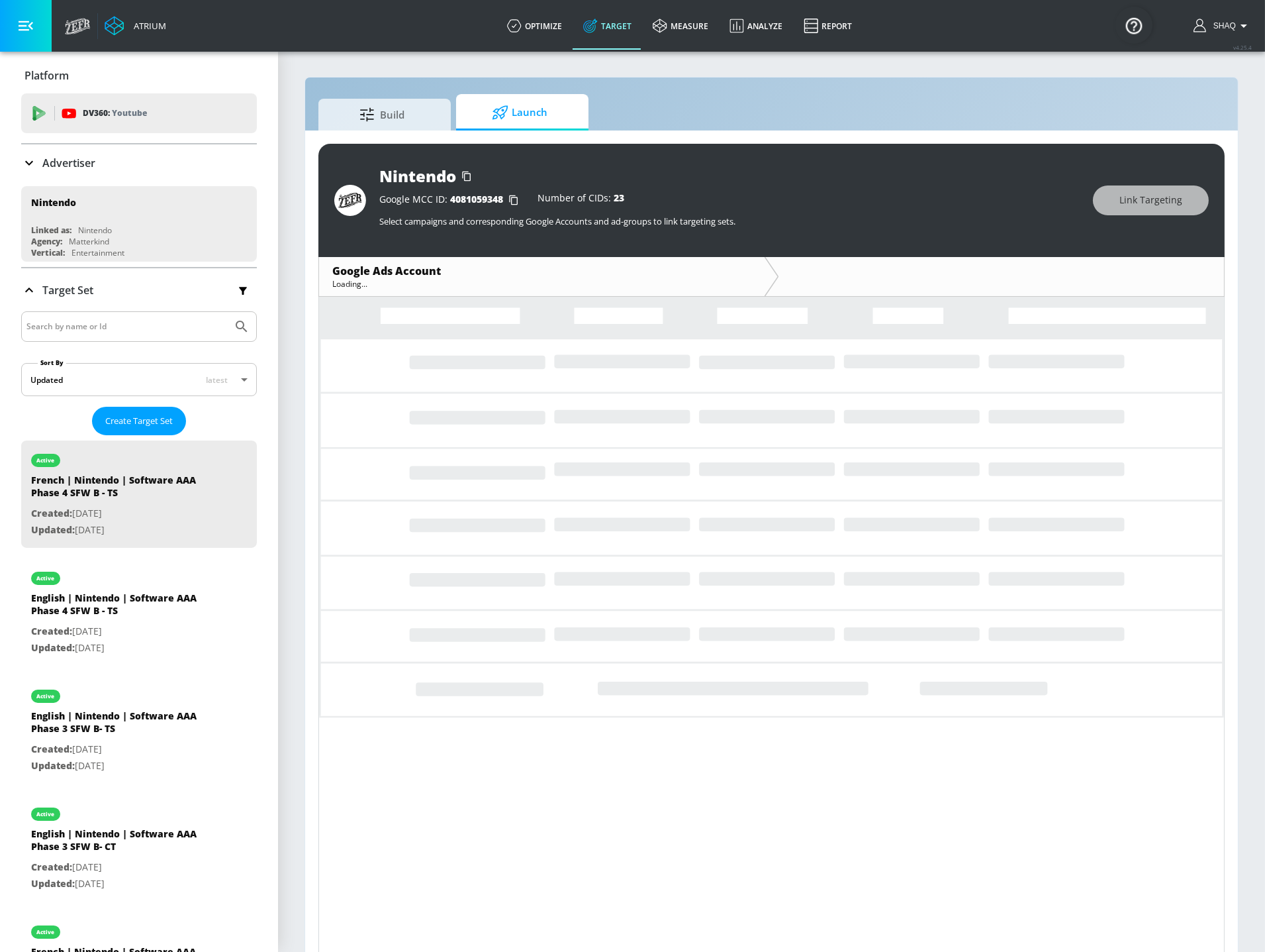
scroll to position [18, 0]
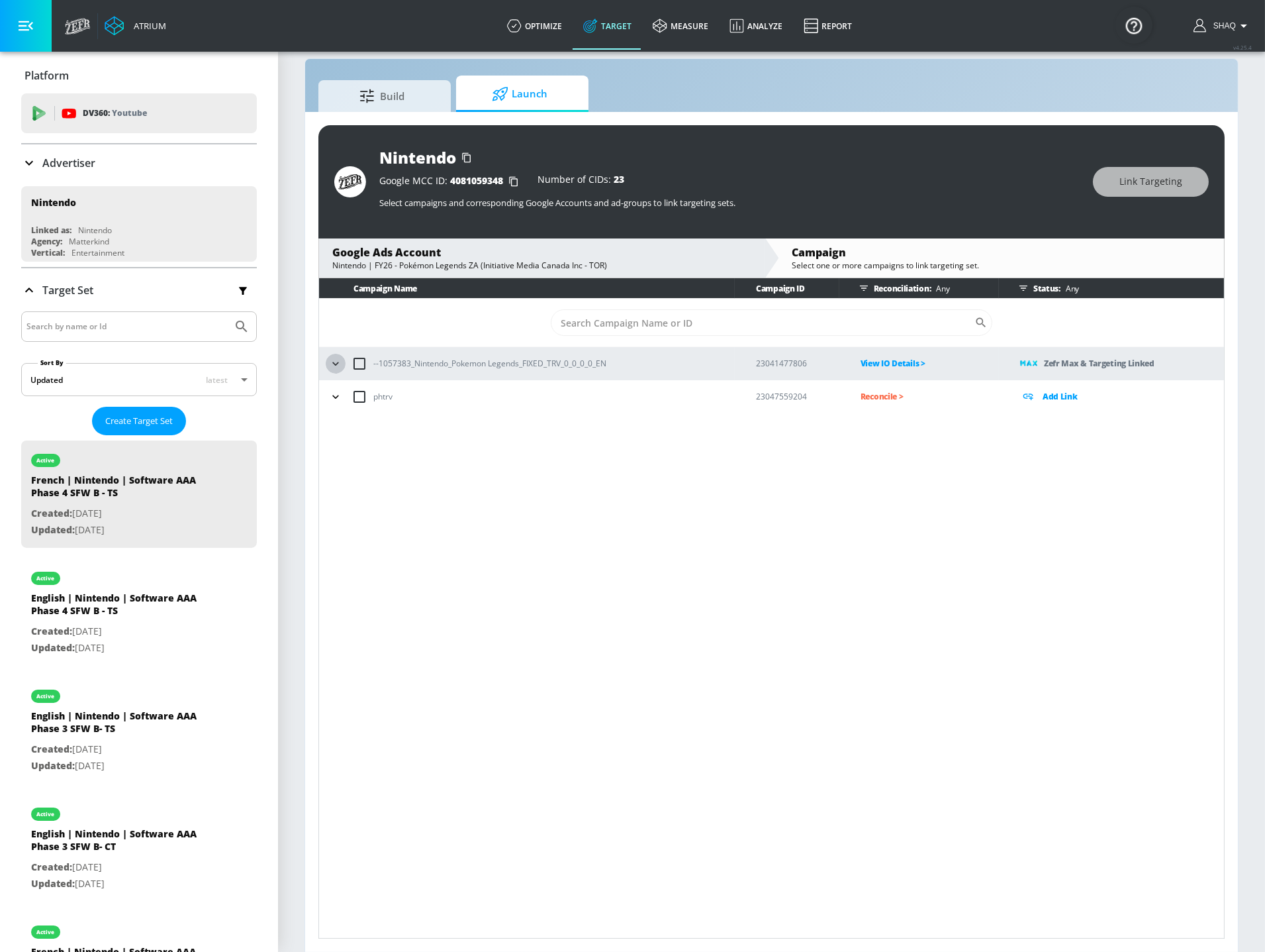
click at [340, 360] on icon "button" at bounding box center [336, 364] width 14 height 14
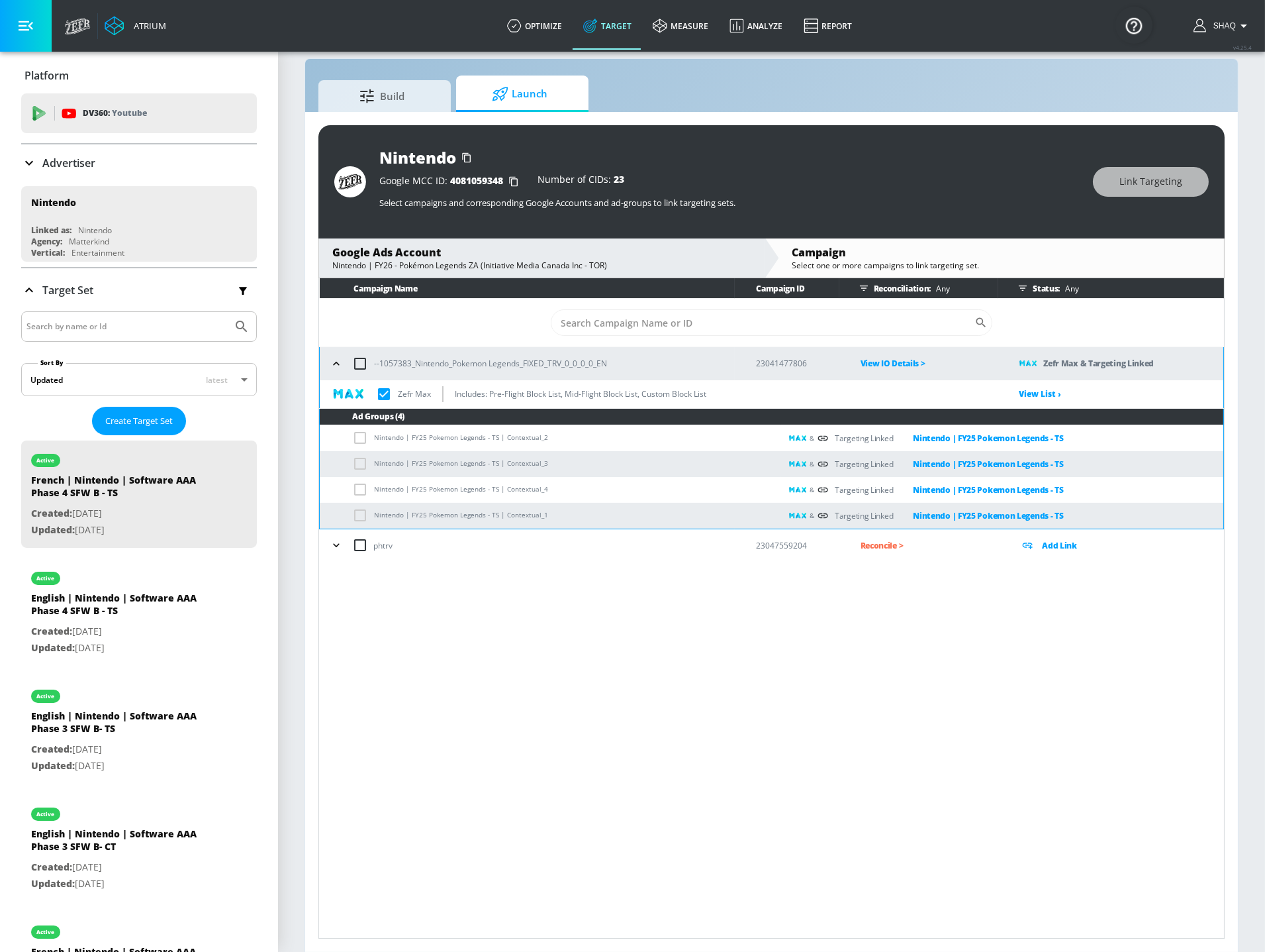
checkbox input "true"
